Goal: Information Seeking & Learning: Learn about a topic

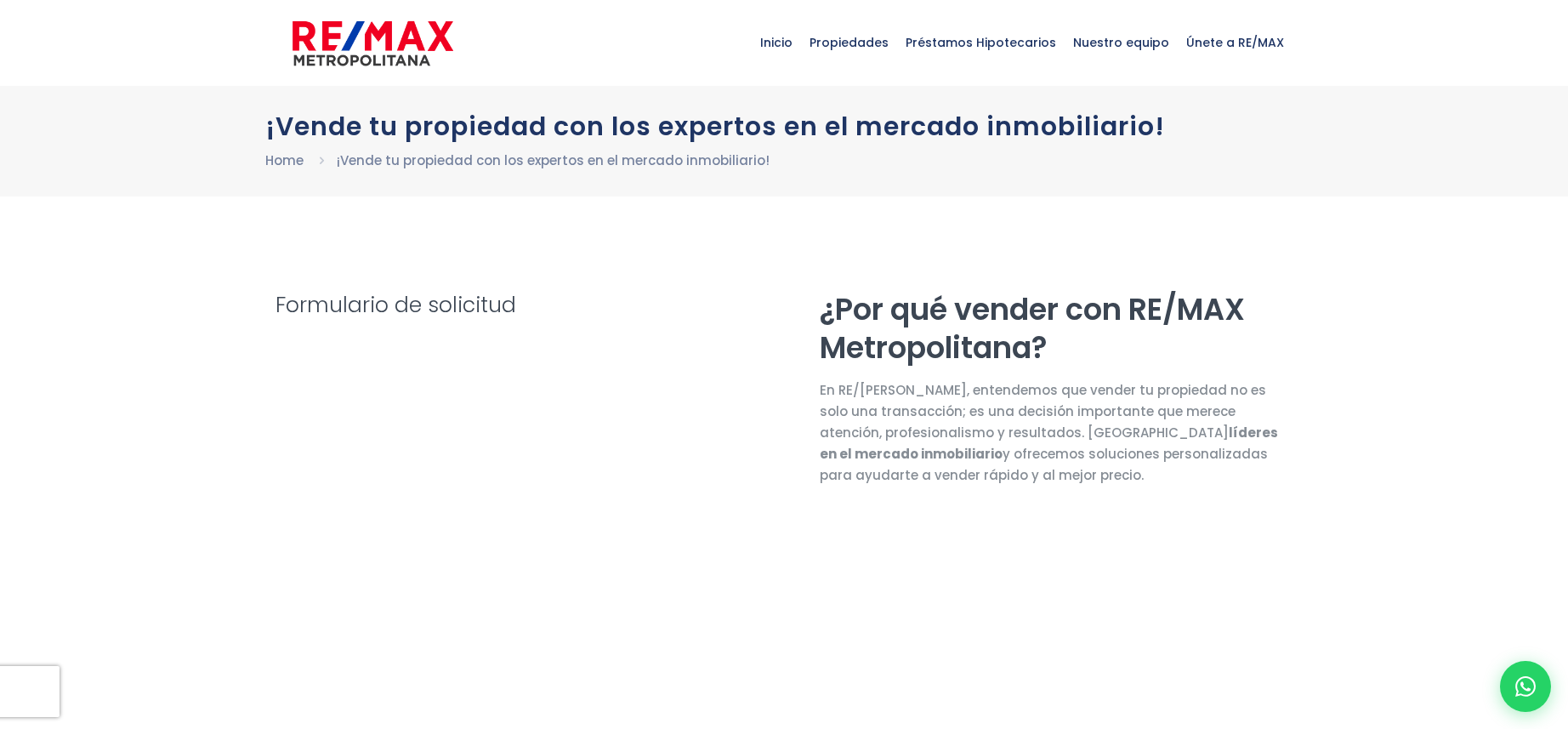
select select "DO"
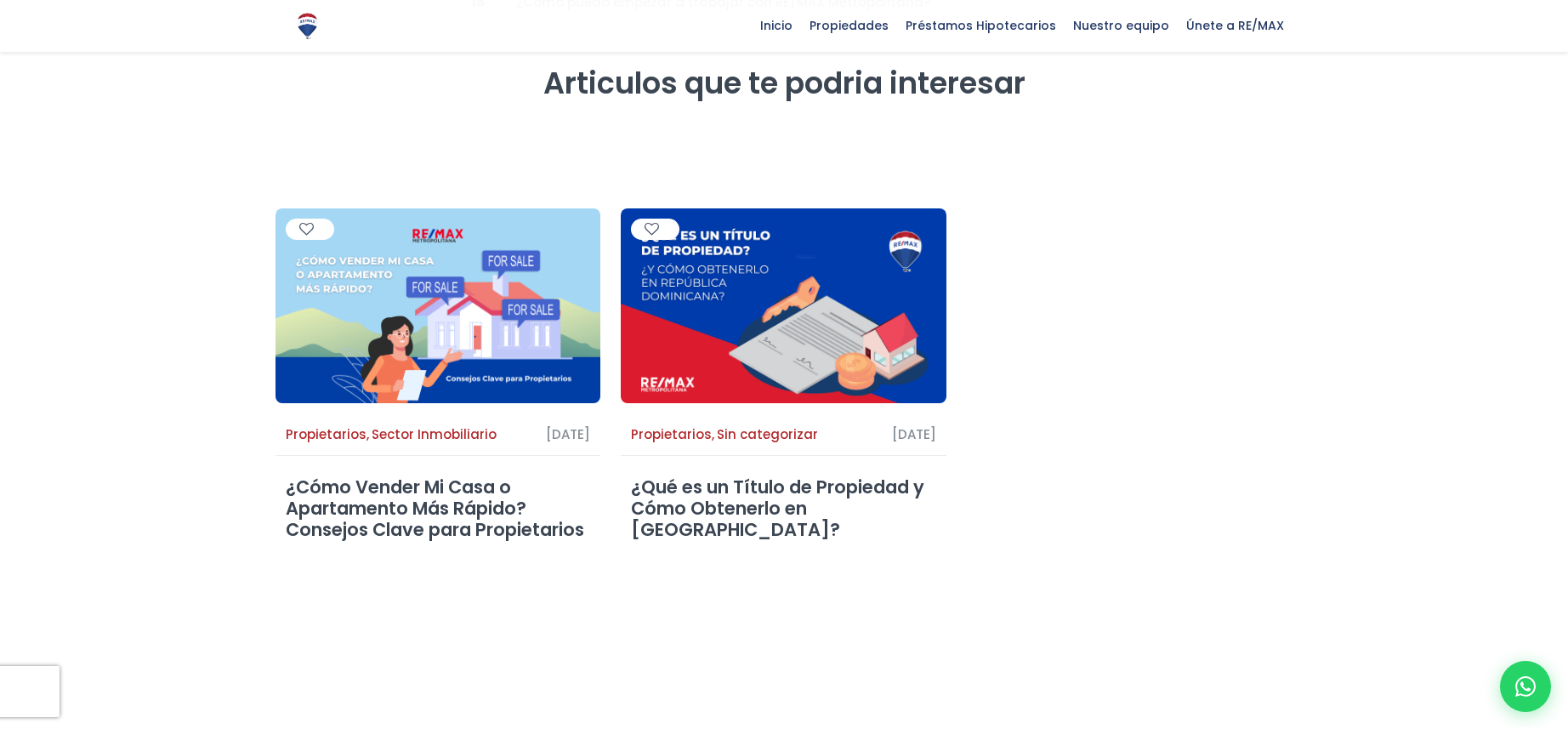
scroll to position [2730, 0]
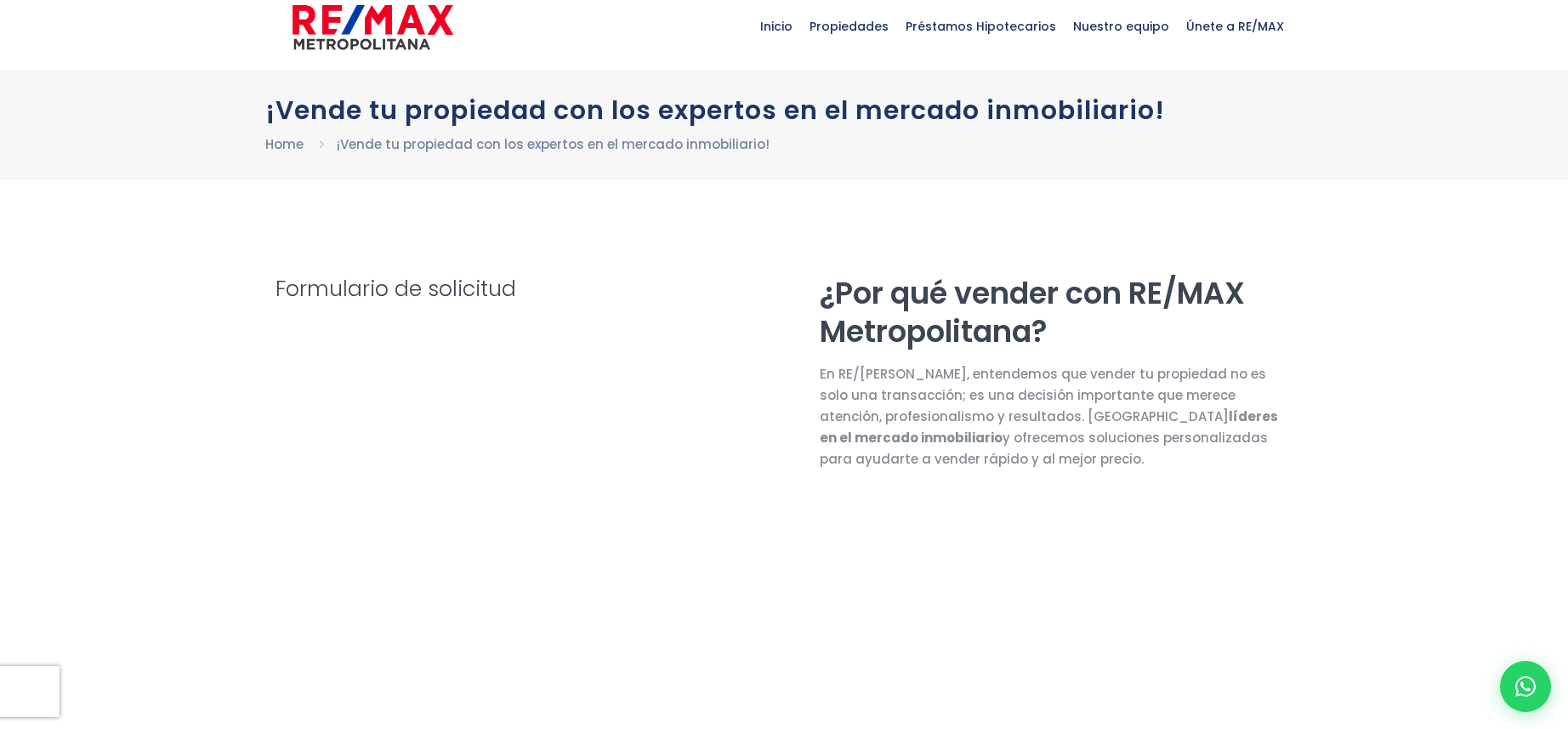
select select "DO"
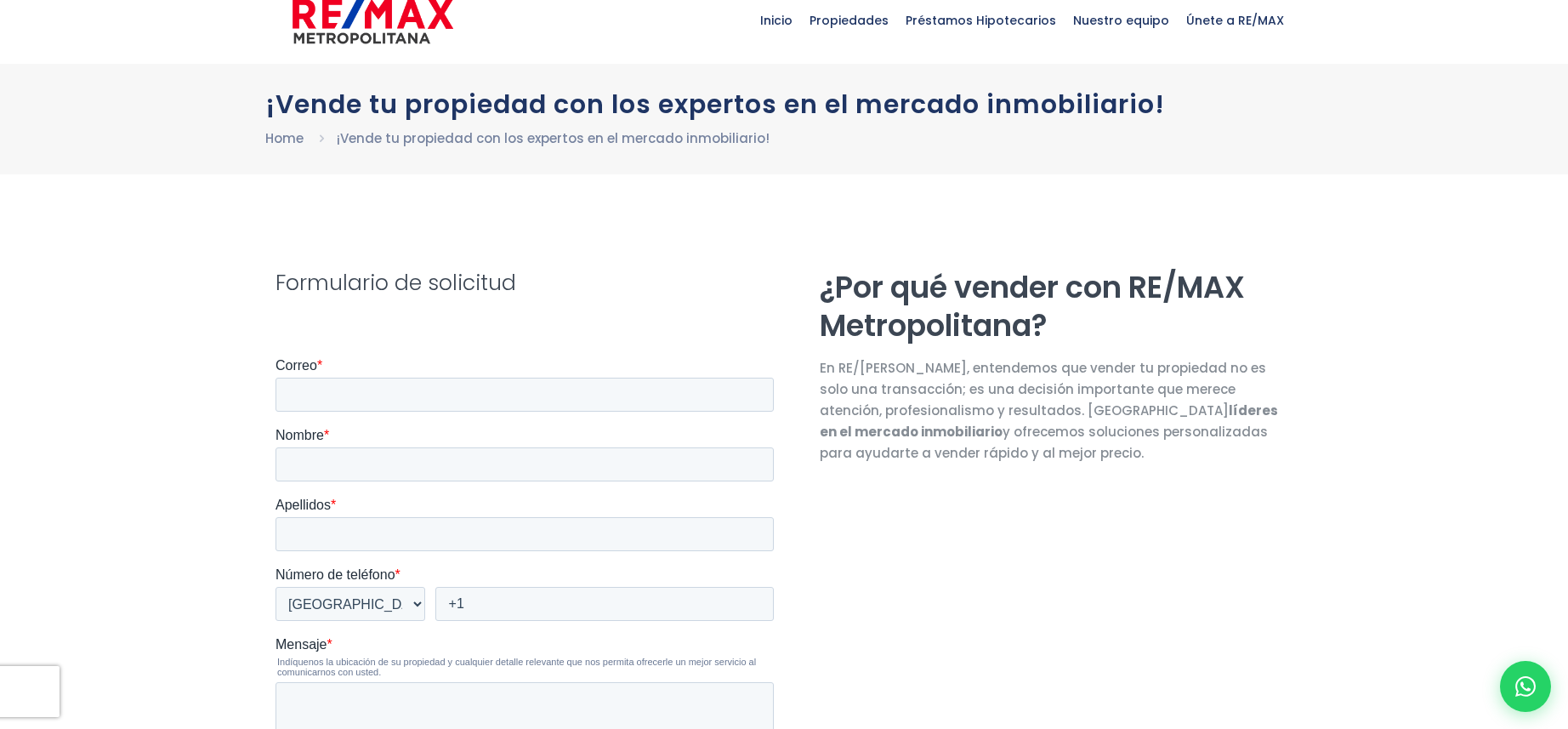
scroll to position [17, 0]
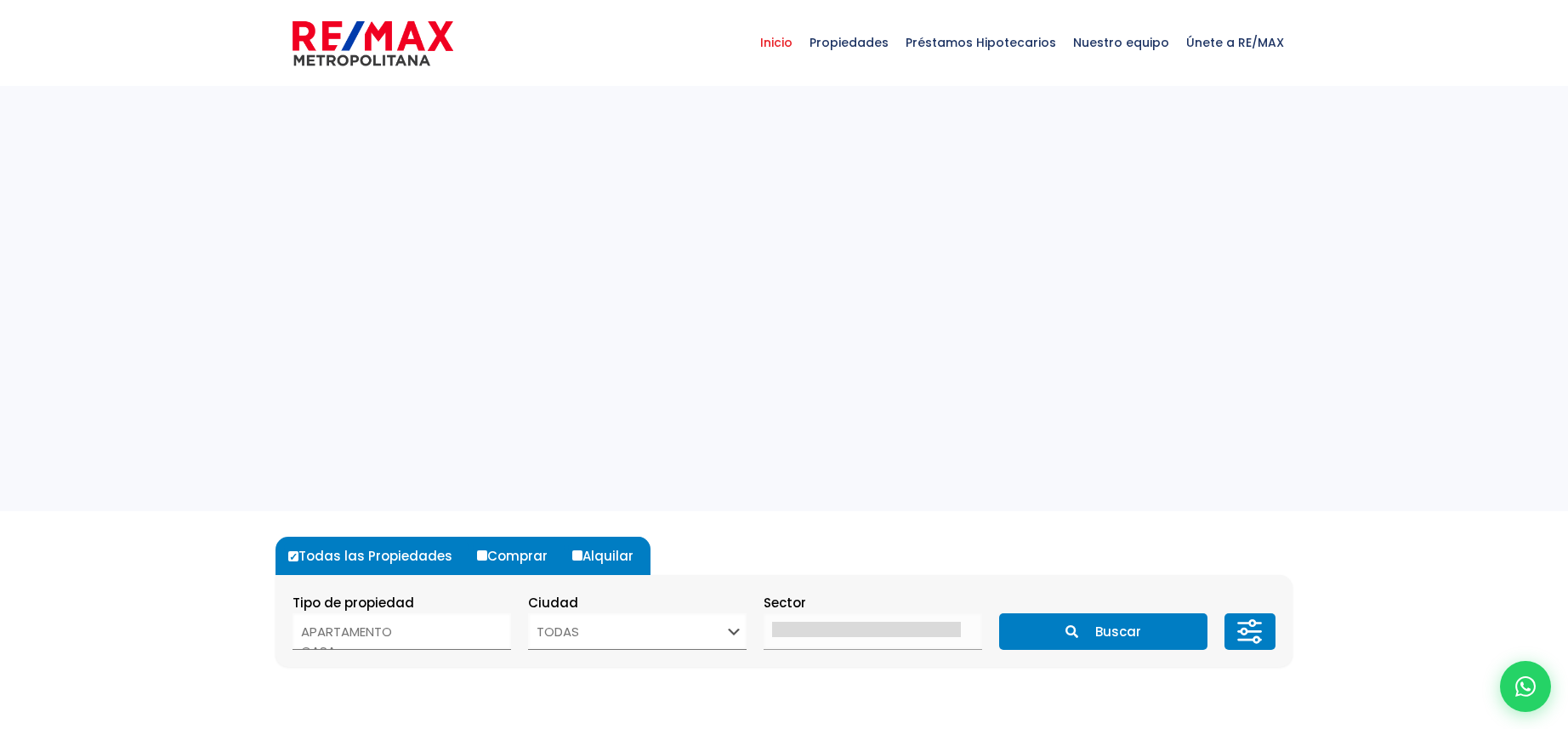
select select
